Goal: Task Accomplishment & Management: Use online tool/utility

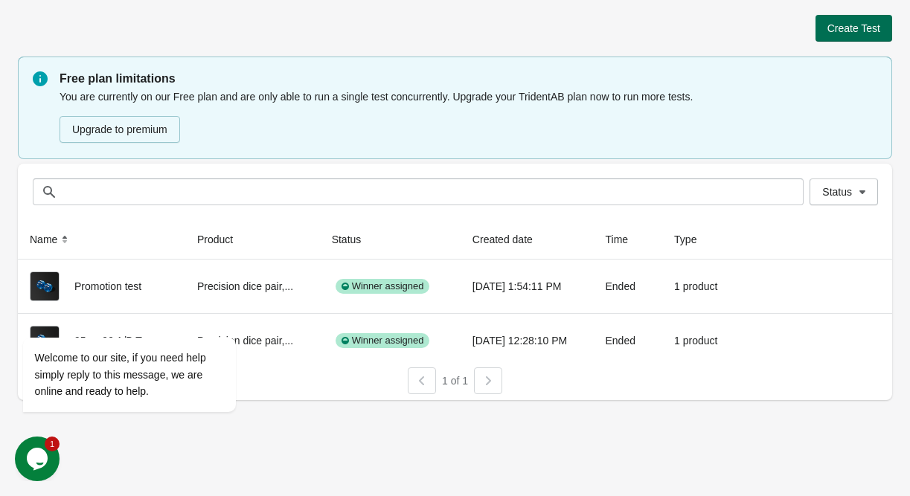
click at [859, 33] on span "Create Test" at bounding box center [853, 28] width 53 height 12
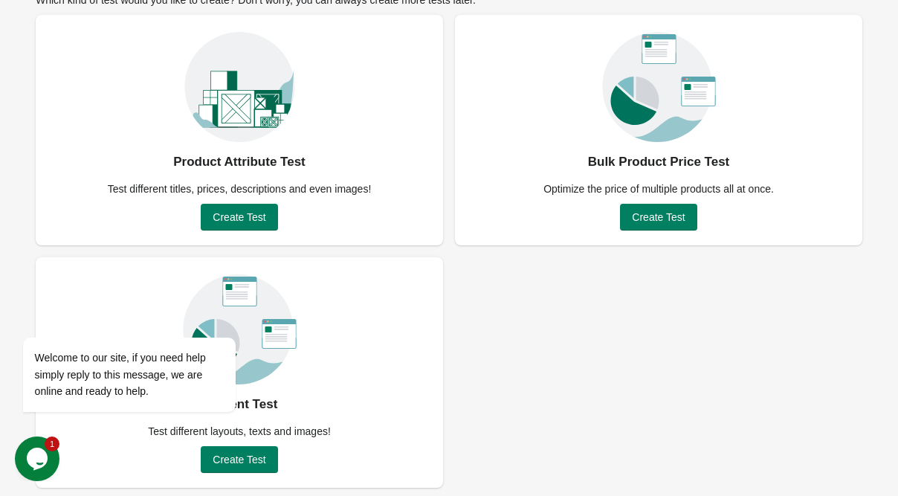
scroll to position [104, 0]
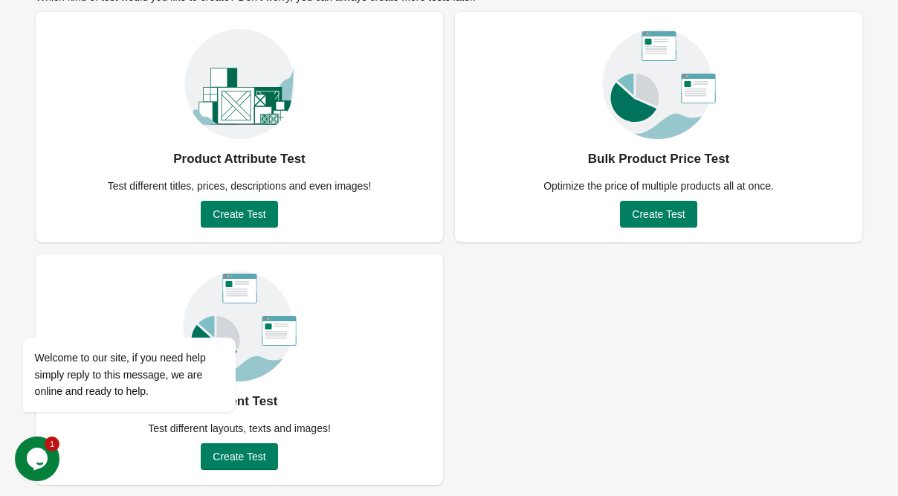
click at [42, 466] on icon "Chat widget" at bounding box center [37, 459] width 21 height 22
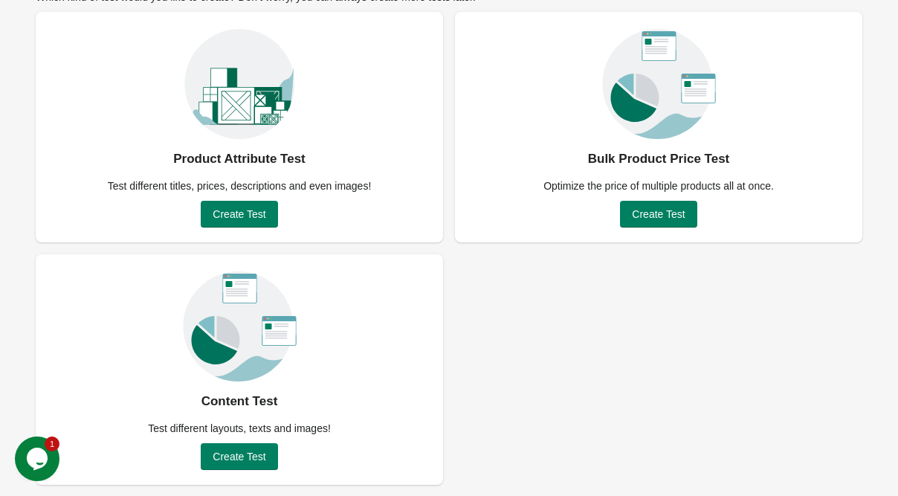
scroll to position [0, 0]
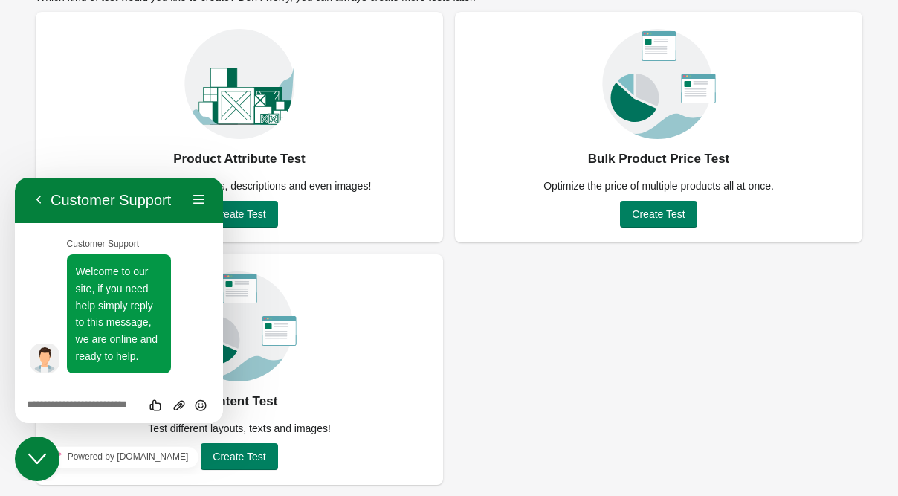
click at [41, 462] on icon "Close Chat This icon closes the chat window." at bounding box center [37, 459] width 18 height 18
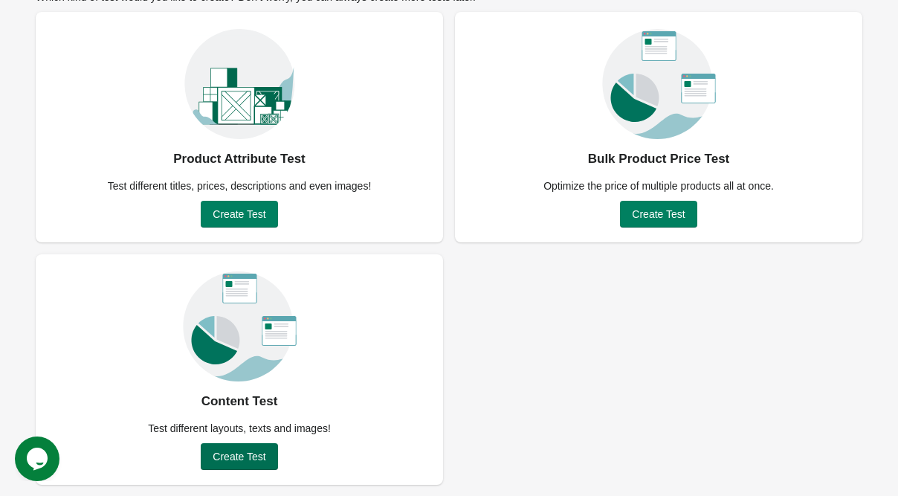
click at [237, 456] on span "Create Test" at bounding box center [239, 457] width 53 height 12
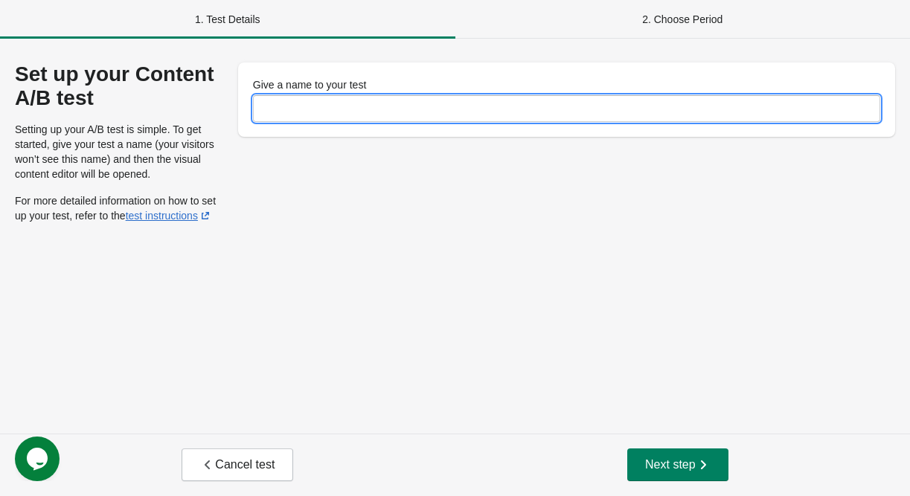
click at [303, 97] on input "Give a name to your test" at bounding box center [566, 108] width 627 height 27
type input "**********"
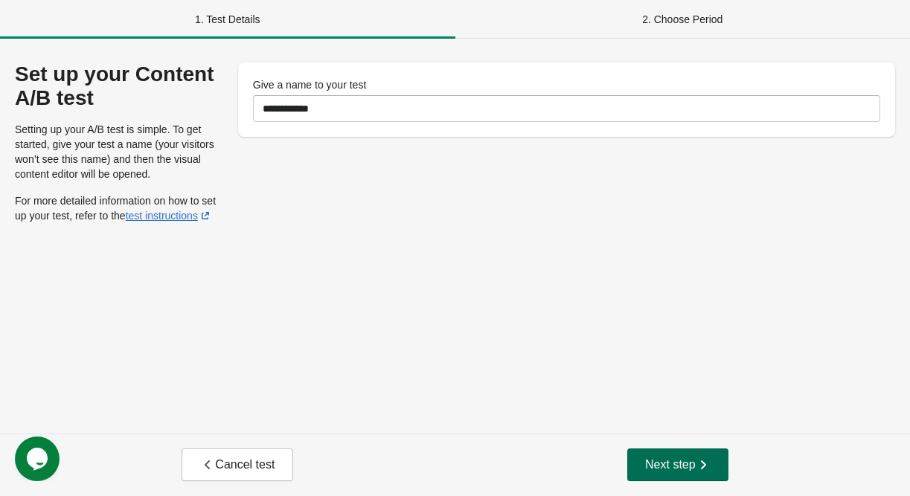
click at [669, 465] on span "Next step" at bounding box center [677, 464] width 65 height 15
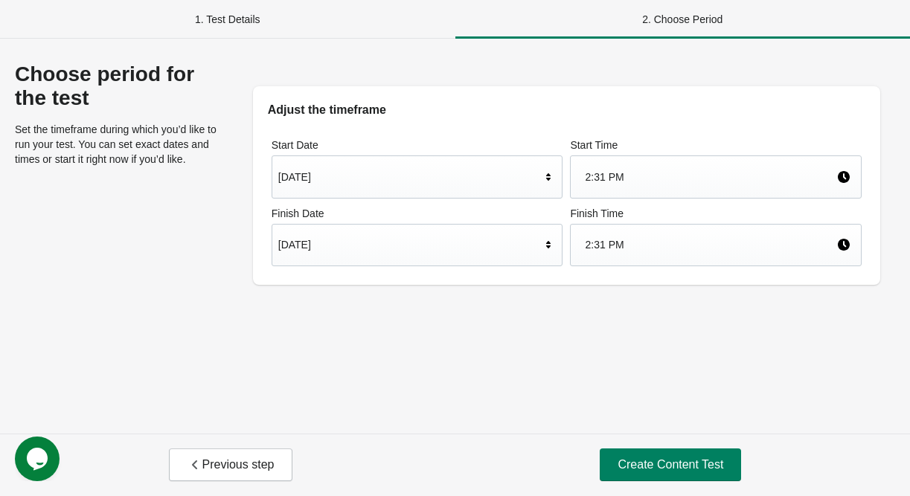
click at [373, 233] on div "[DATE]" at bounding box center [409, 245] width 263 height 28
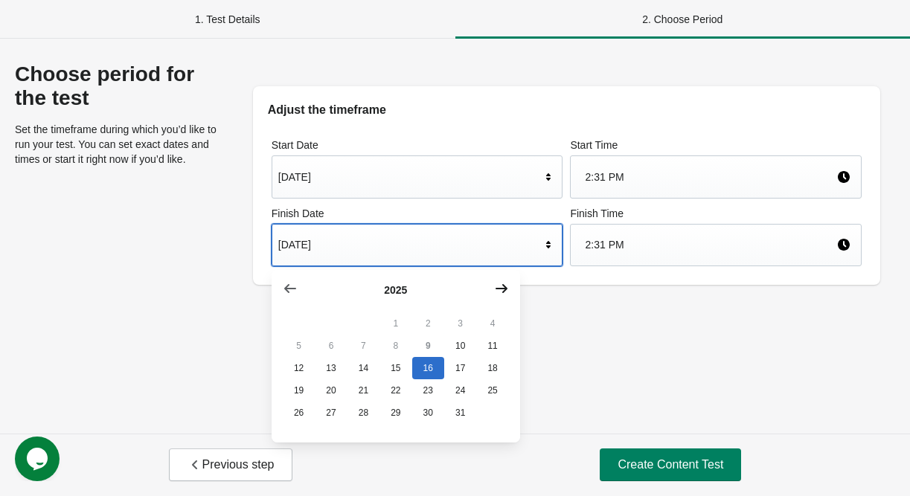
click at [501, 289] on icon "button" at bounding box center [501, 288] width 12 height 9
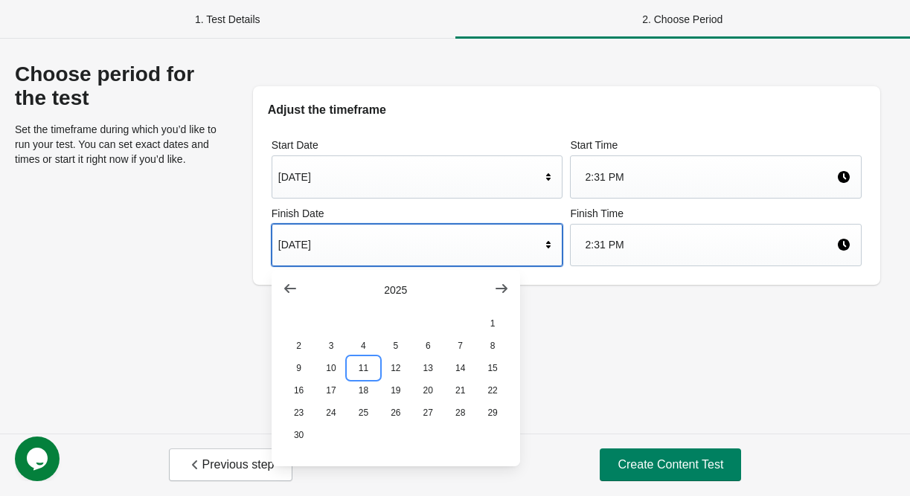
drag, startPoint x: 355, startPoint y: 377, endPoint x: 373, endPoint y: 373, distance: 18.2
click at [355, 376] on button "11" at bounding box center [363, 368] width 32 height 22
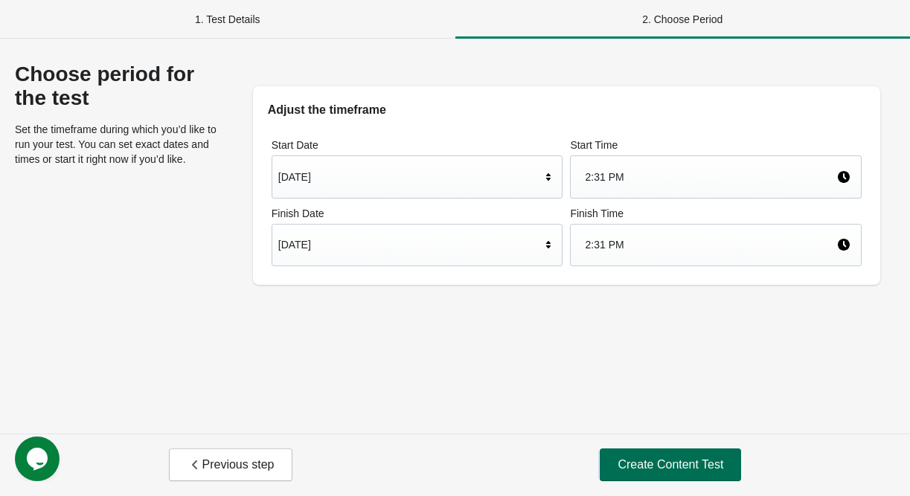
click at [672, 471] on span "Create Content Test" at bounding box center [670, 464] width 106 height 15
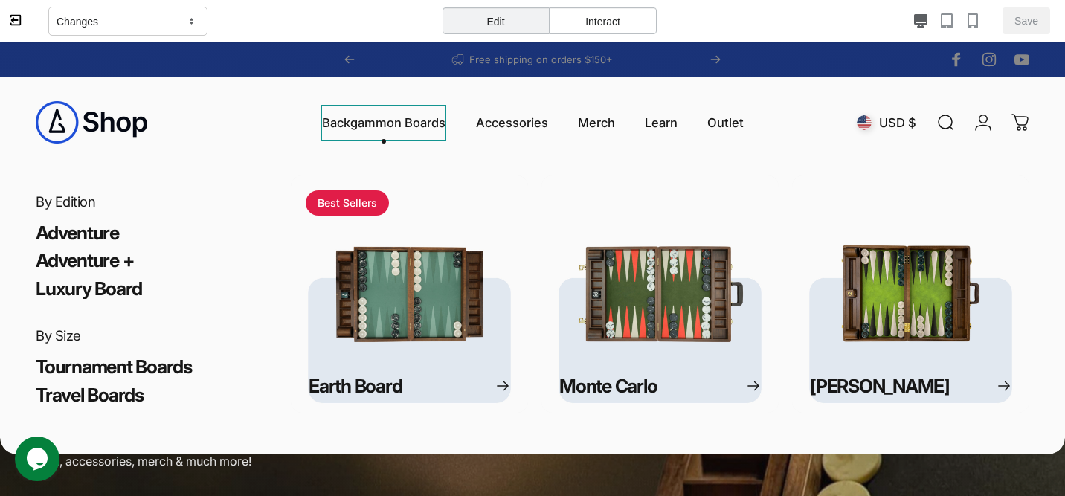
click at [412, 125] on magnet-element "Backgammon Boards" at bounding box center [383, 123] width 125 height 36
click at [412, 125] on magnet-element "Backgammon Boards" at bounding box center [383, 123] width 123 height 36
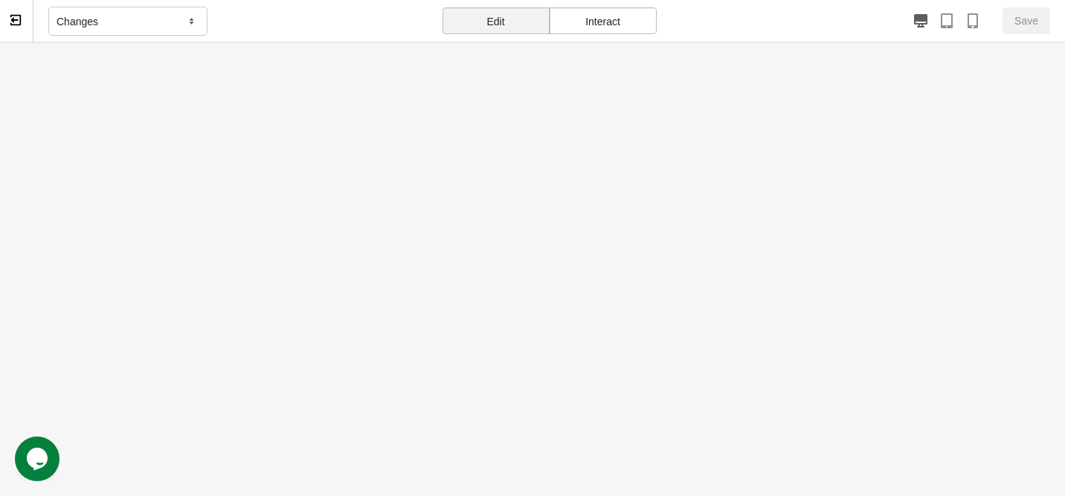
click at [507, 23] on div "Edit" at bounding box center [496, 20] width 107 height 27
click at [579, 31] on div "Interact" at bounding box center [603, 20] width 107 height 27
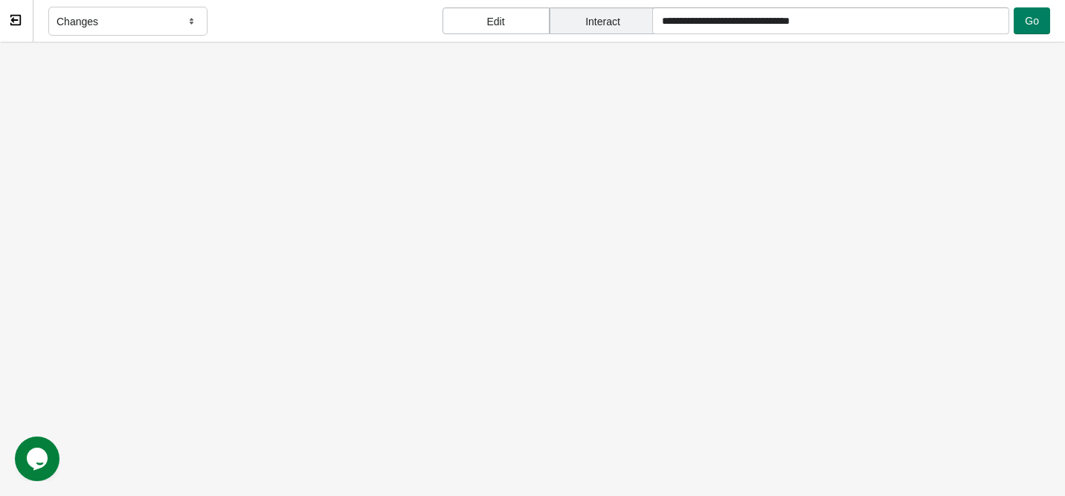
click at [500, 16] on div "Edit" at bounding box center [496, 20] width 107 height 27
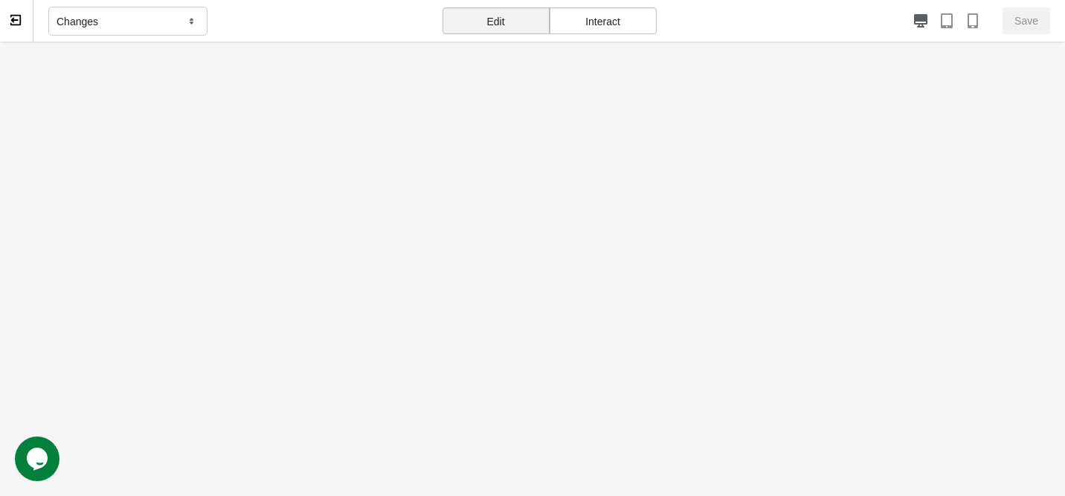
click at [123, 20] on div "Changes" at bounding box center [127, 22] width 159 height 30
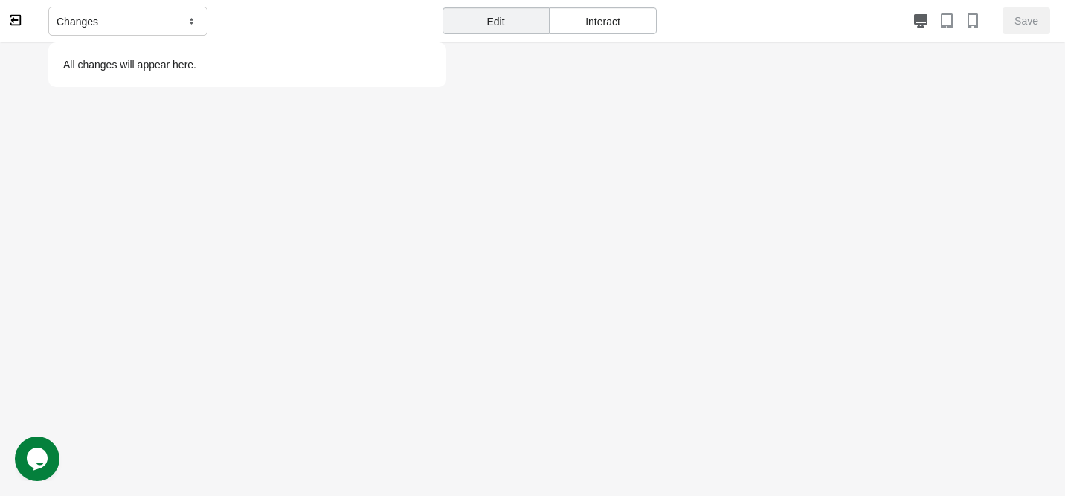
drag, startPoint x: 155, startPoint y: 23, endPoint x: 321, endPoint y: 77, distance: 174.3
click at [155, 23] on div "Changes" at bounding box center [127, 22] width 159 height 30
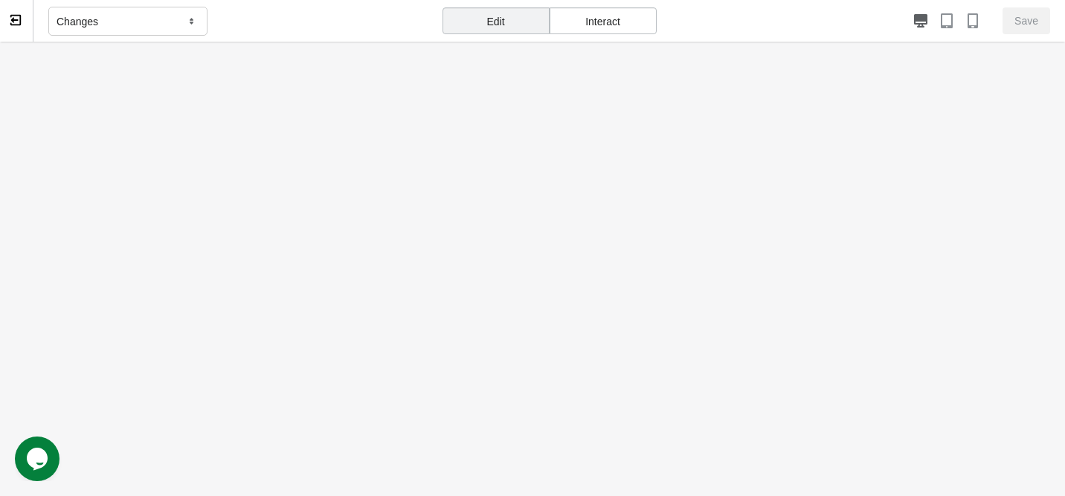
click at [344, 129] on body at bounding box center [532, 414] width 1065 height 744
click at [427, 338] on body at bounding box center [532, 414] width 1065 height 744
click at [323, 68] on body at bounding box center [532, 414] width 1065 height 744
click at [71, 28] on p "Changes" at bounding box center [78, 21] width 42 height 15
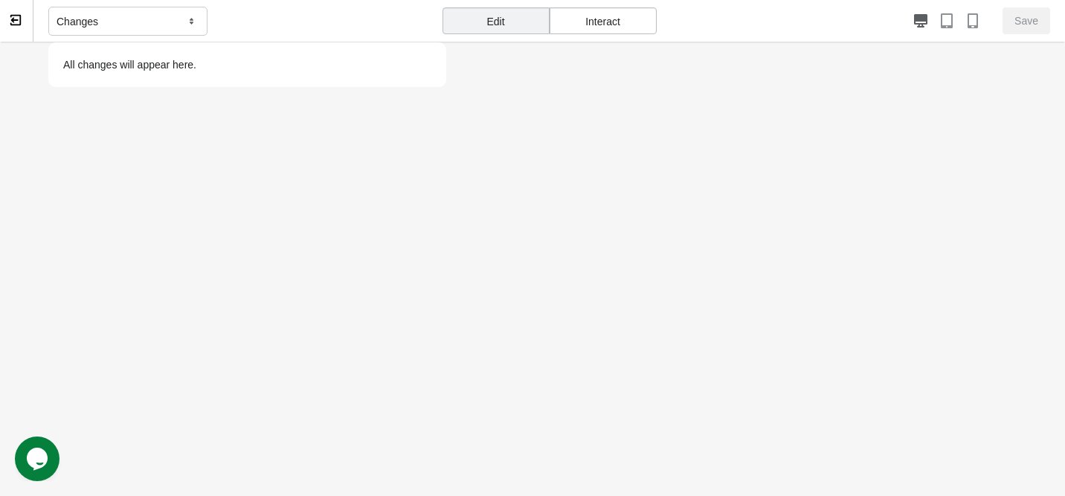
click at [12, 25] on icon at bounding box center [15, 20] width 10 height 10
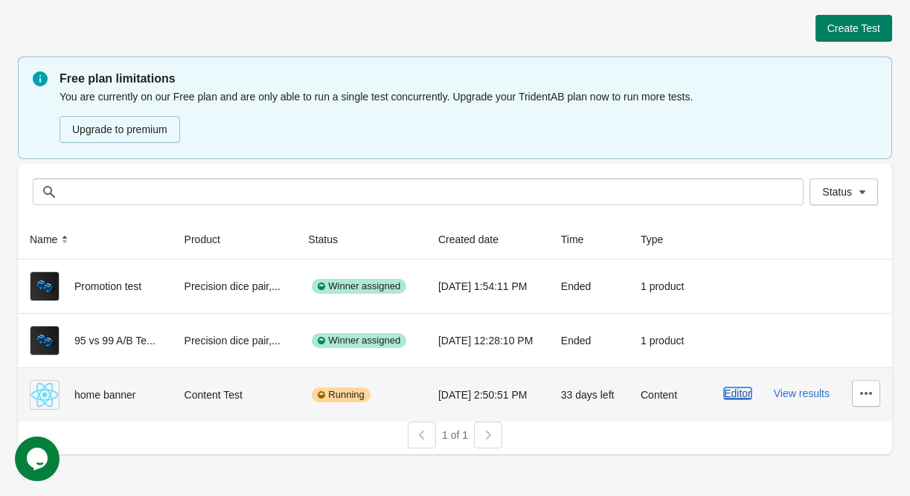
click at [738, 387] on button "Editor" at bounding box center [738, 393] width 28 height 12
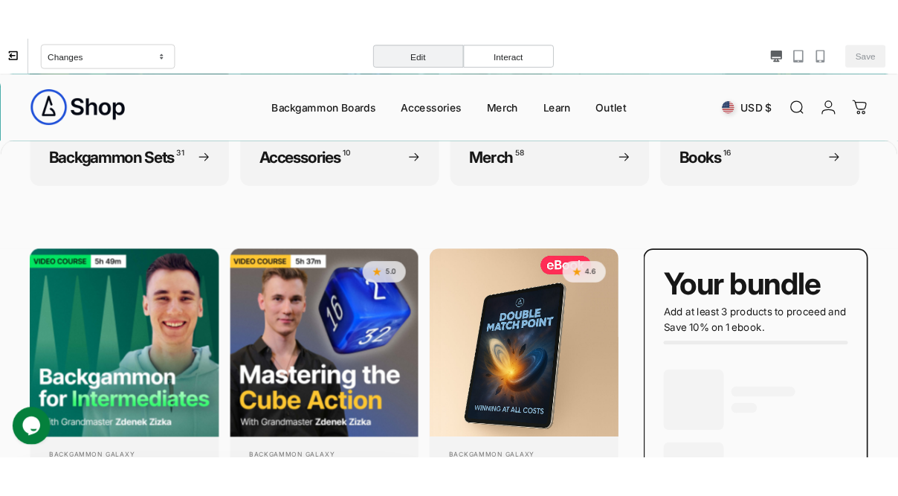
scroll to position [732, 0]
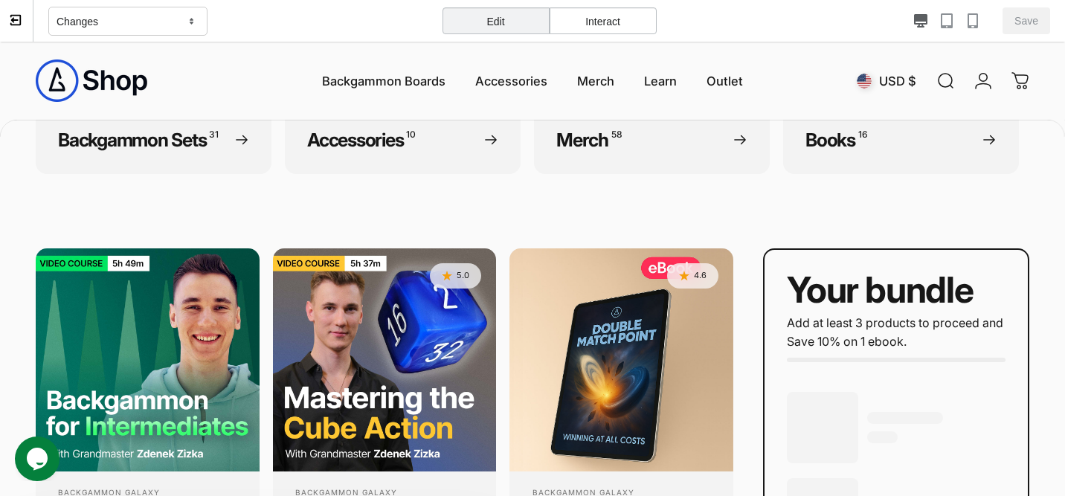
click at [22, 25] on icon at bounding box center [15, 19] width 13 height 13
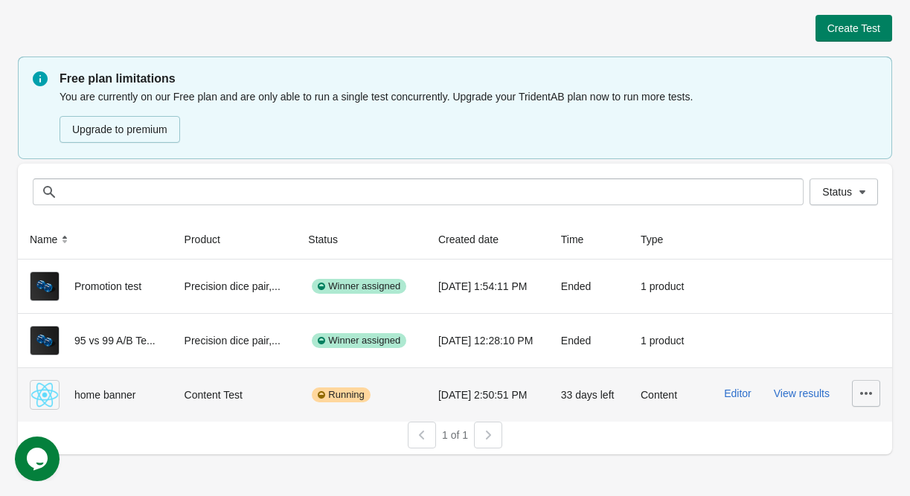
click at [866, 386] on icon "button" at bounding box center [865, 393] width 15 height 15
click at [855, 287] on span "Delete" at bounding box center [853, 294] width 30 height 15
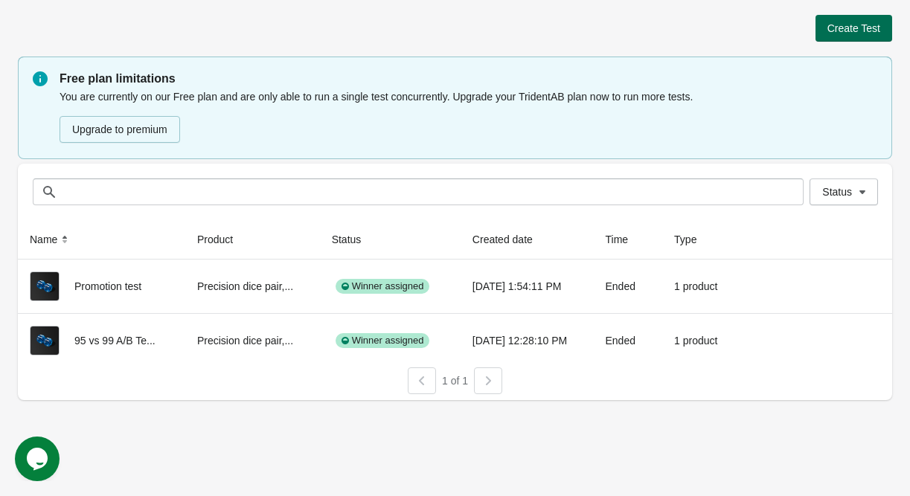
click at [858, 26] on span "Create Test" at bounding box center [853, 28] width 53 height 12
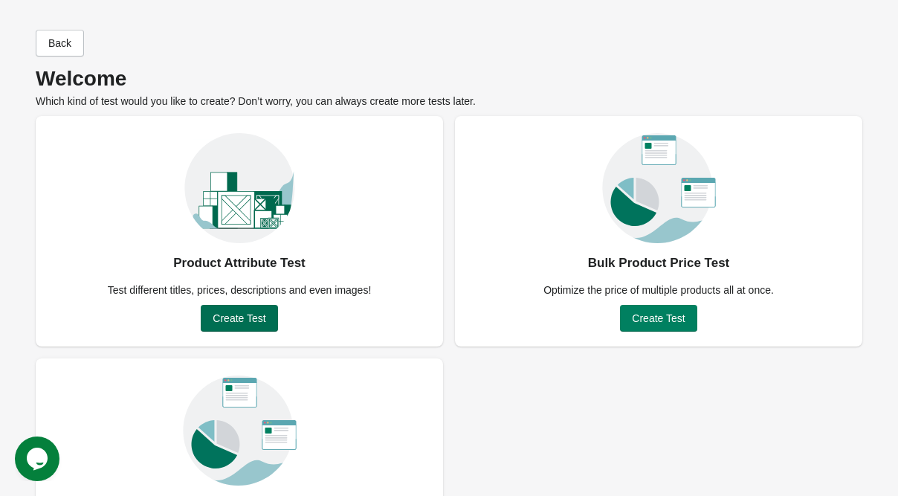
click at [246, 321] on span "Create Test" at bounding box center [239, 318] width 53 height 12
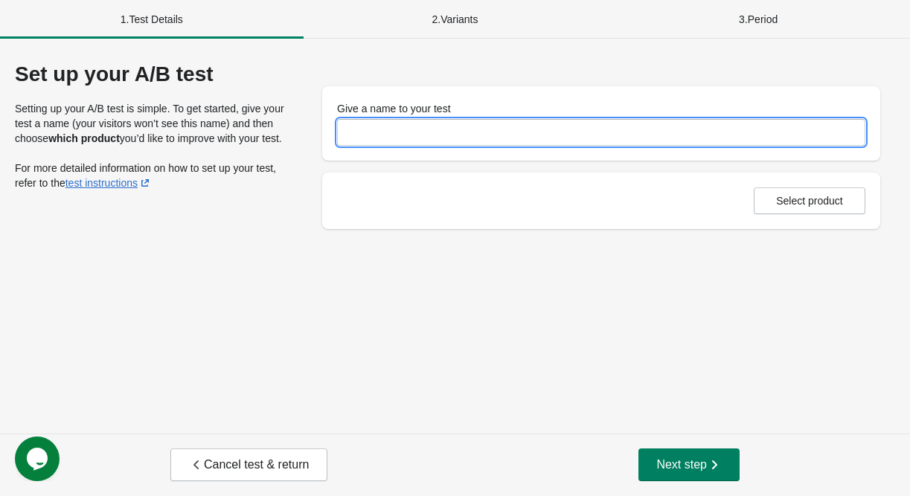
click at [411, 123] on input "Give a name to your test" at bounding box center [601, 132] width 528 height 27
type input "**********"
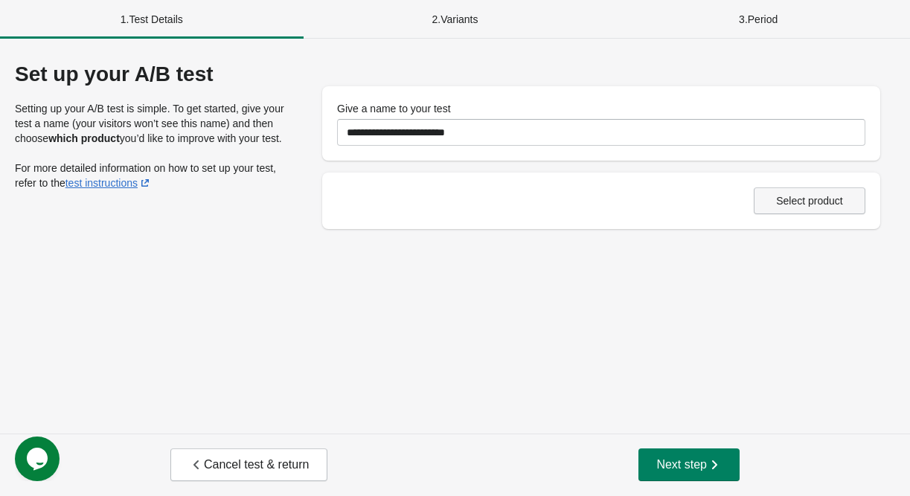
click at [815, 201] on span "Select product" at bounding box center [809, 201] width 67 height 12
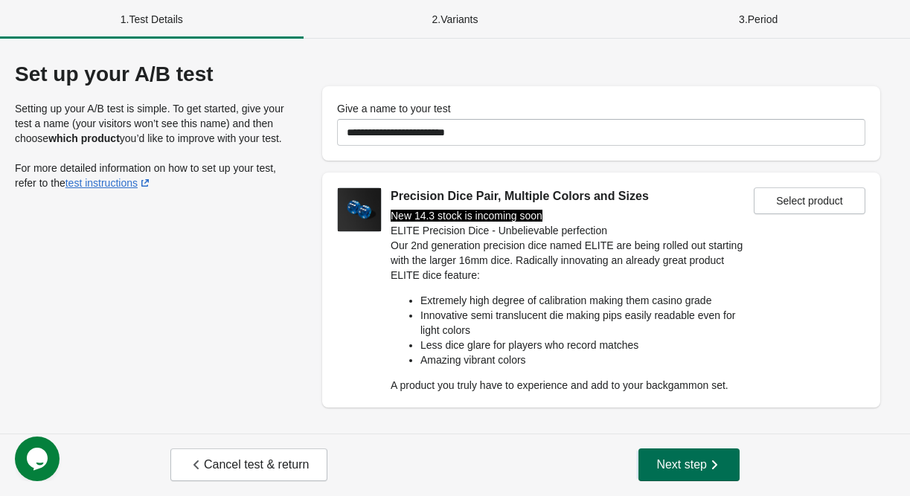
click at [688, 463] on span "Next step" at bounding box center [688, 464] width 65 height 15
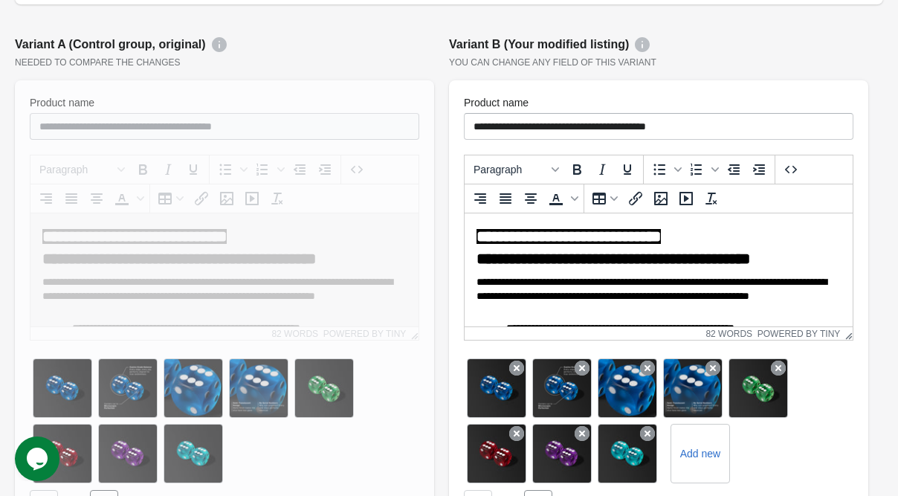
scroll to position [298, 0]
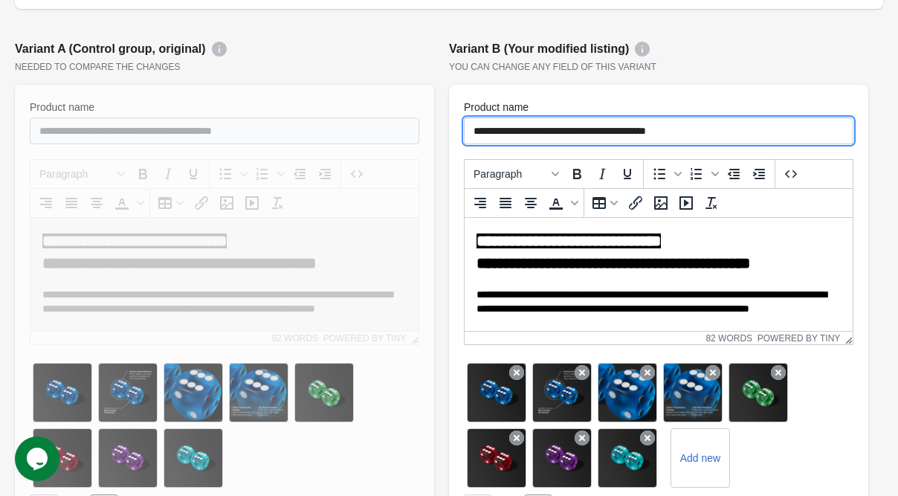
click at [576, 127] on input "**********" at bounding box center [659, 131] width 390 height 27
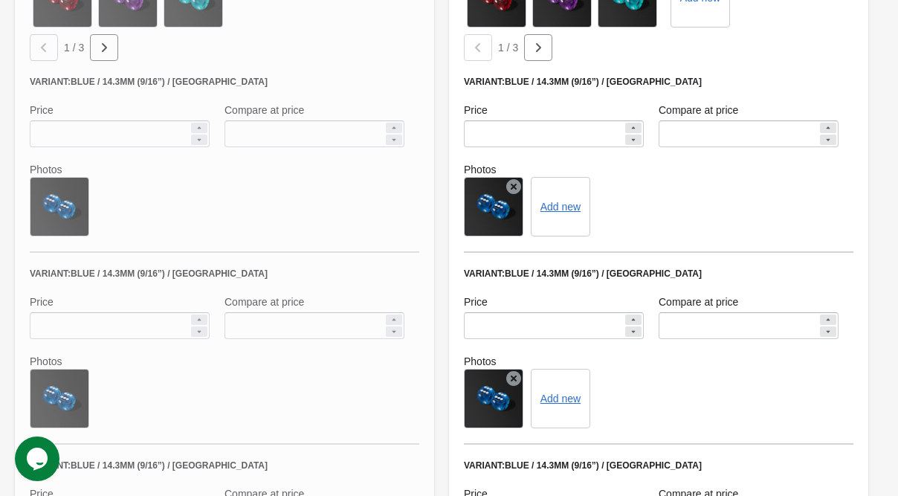
scroll to position [1180, 0]
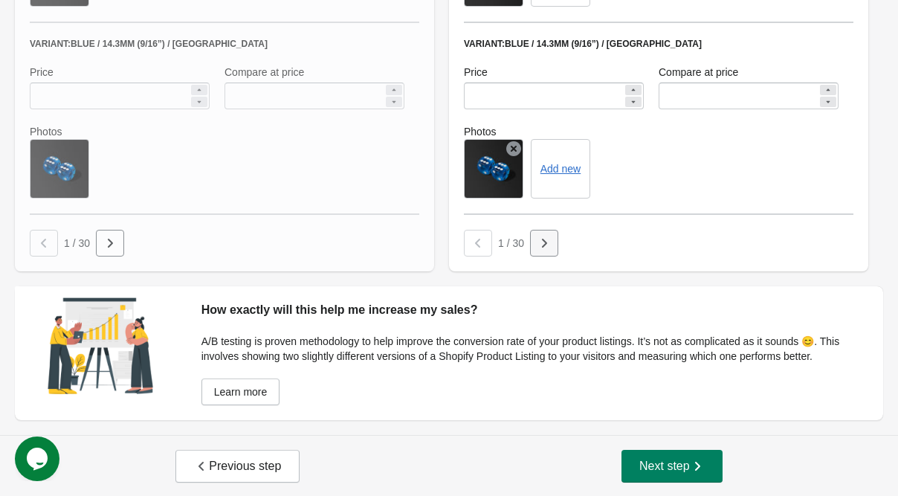
click at [551, 245] on icon "button" at bounding box center [544, 243] width 15 height 15
click at [548, 248] on icon "button" at bounding box center [544, 243] width 15 height 15
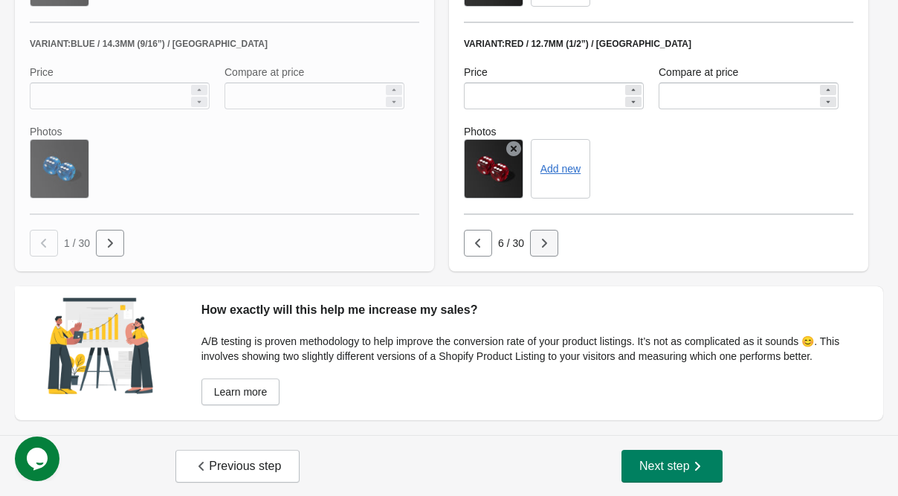
click at [548, 247] on icon "button" at bounding box center [544, 243] width 15 height 15
click at [548, 248] on icon "button" at bounding box center [544, 243] width 15 height 15
click at [548, 248] on icon "button" at bounding box center [550, 243] width 15 height 15
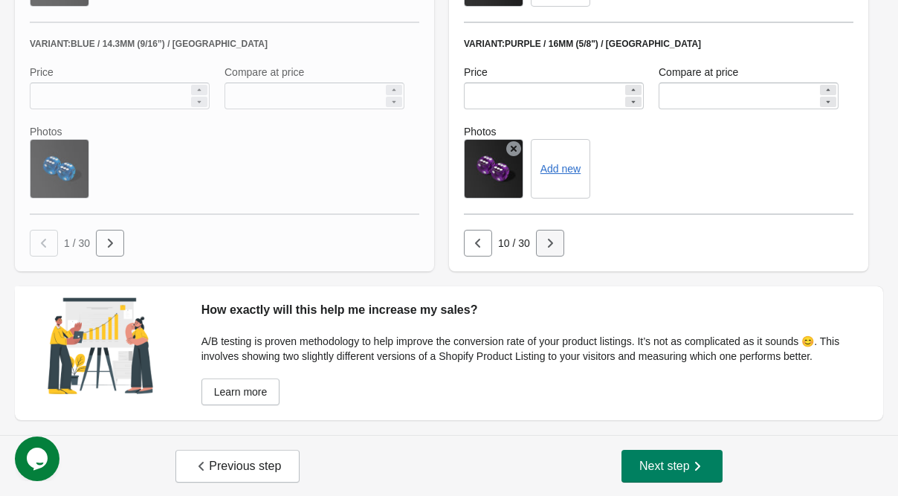
click at [548, 248] on icon "button" at bounding box center [550, 243] width 15 height 15
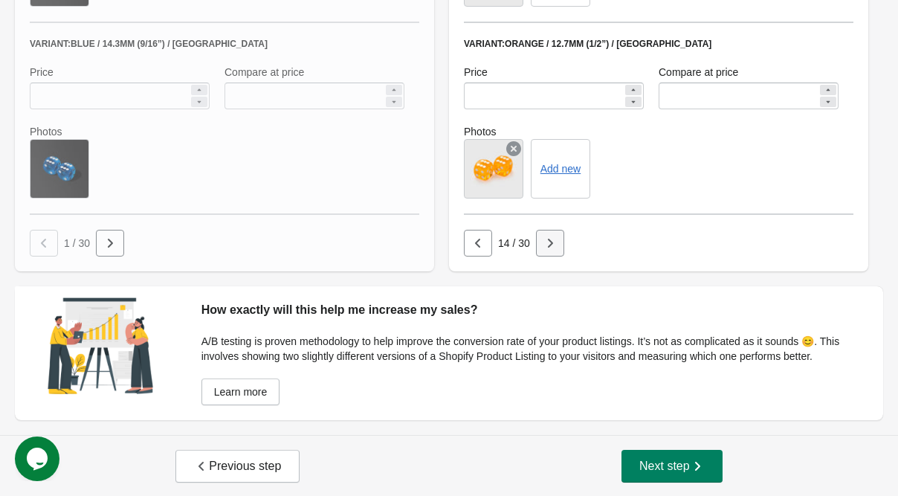
click at [548, 246] on icon "button" at bounding box center [550, 243] width 15 height 15
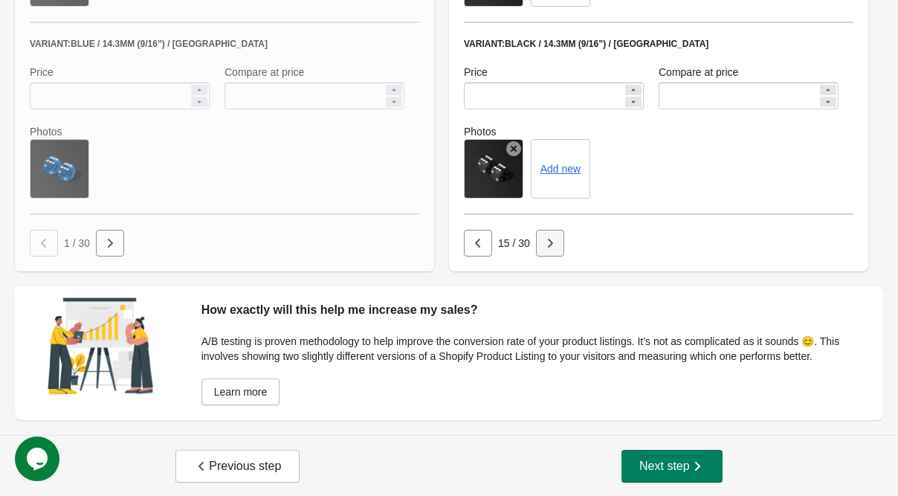
click at [548, 246] on icon "button" at bounding box center [550, 243] width 15 height 15
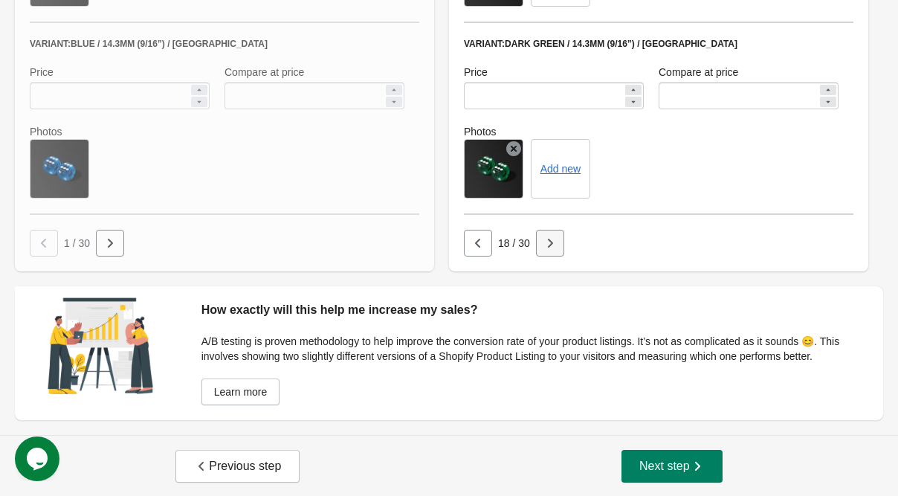
click at [548, 246] on icon "button" at bounding box center [550, 243] width 15 height 15
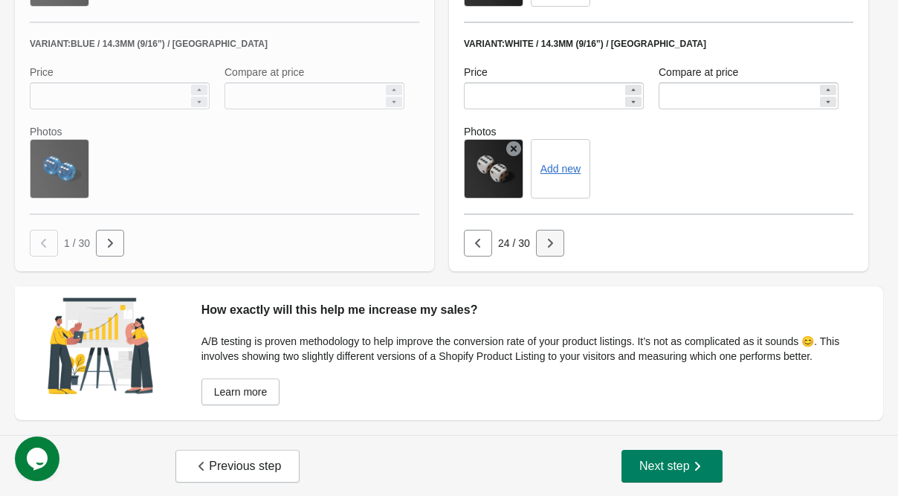
click at [548, 246] on icon "button" at bounding box center [550, 243] width 15 height 15
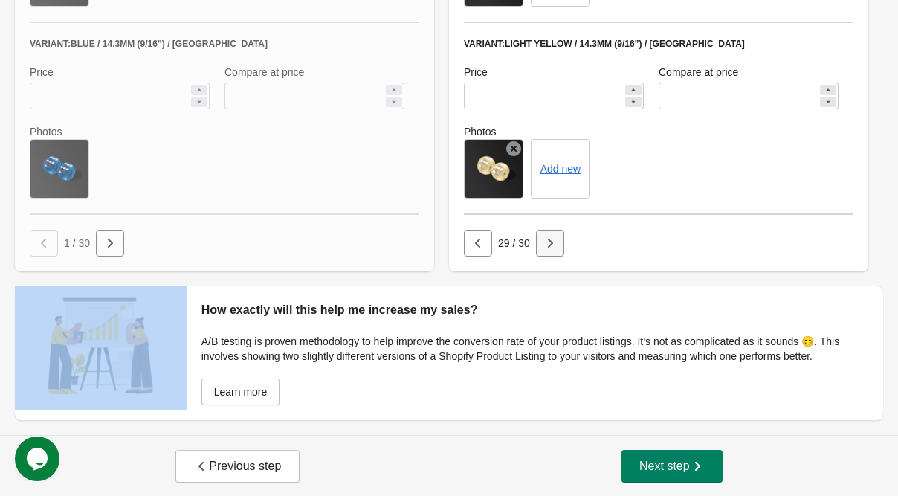
click at [548, 246] on div at bounding box center [550, 243] width 28 height 27
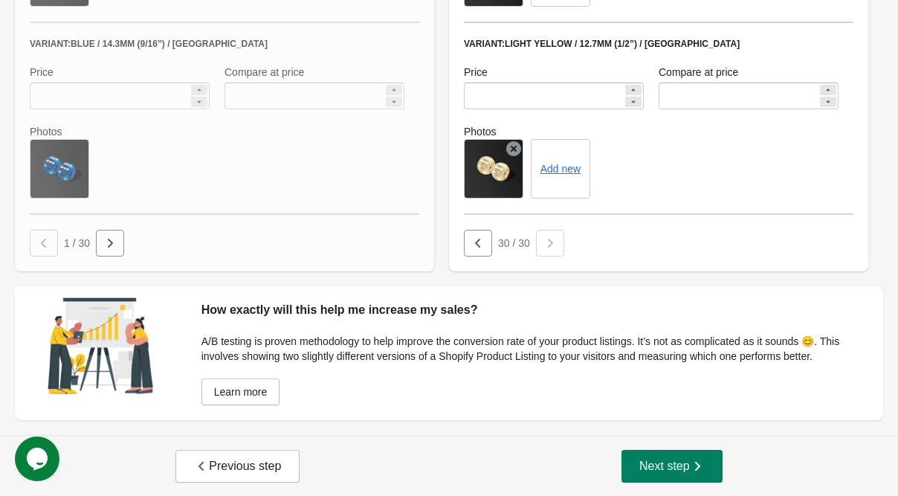
click at [655, 227] on div "30 / 30" at bounding box center [656, 240] width 396 height 33
click at [208, 460] on icon "button" at bounding box center [201, 466] width 15 height 15
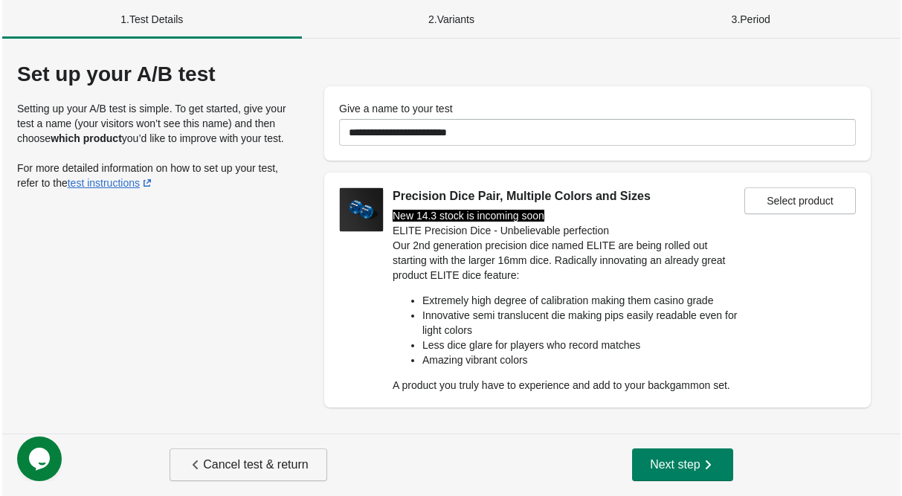
scroll to position [0, 0]
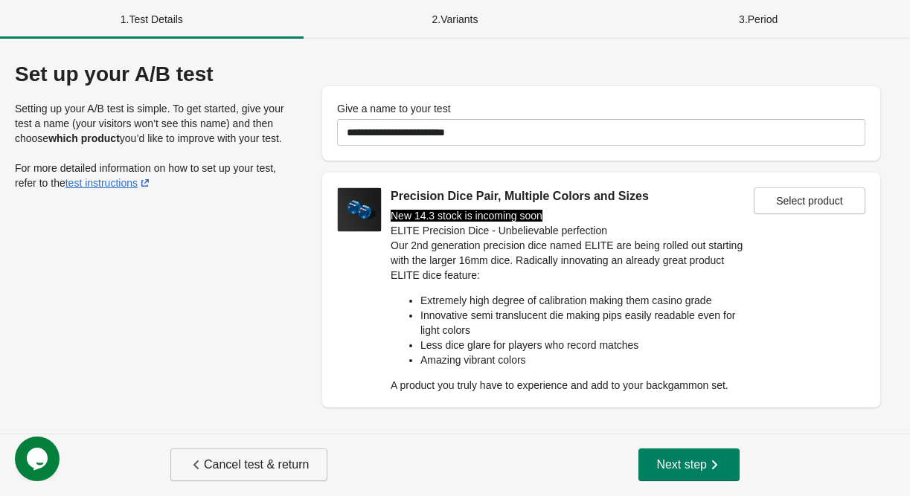
click at [213, 463] on span "Cancel test & return" at bounding box center [249, 464] width 120 height 15
